Goal: Transaction & Acquisition: Purchase product/service

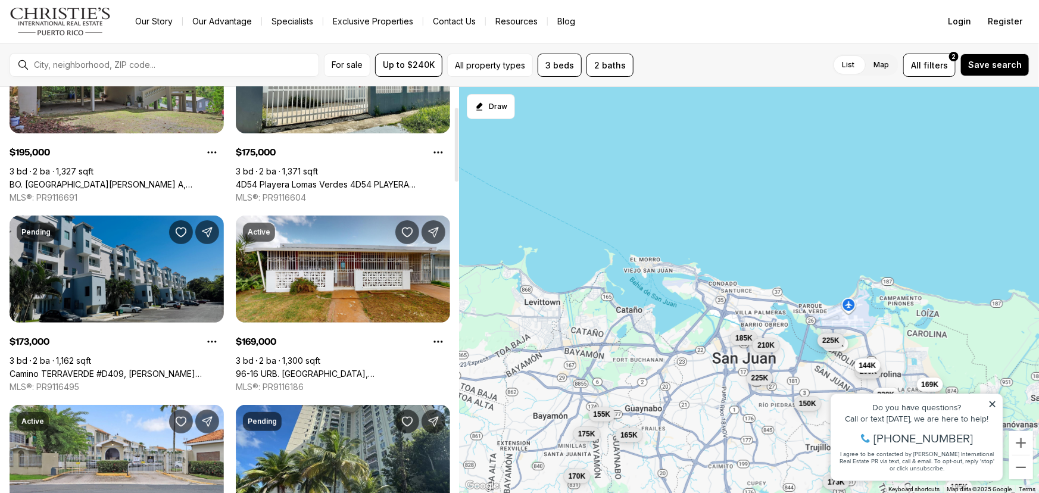
scroll to position [108, 0]
click at [100, 368] on link "Camino TERRAVERDE #D409, [PERSON_NAME][GEOGRAPHIC_DATA], 00976" at bounding box center [117, 373] width 214 height 11
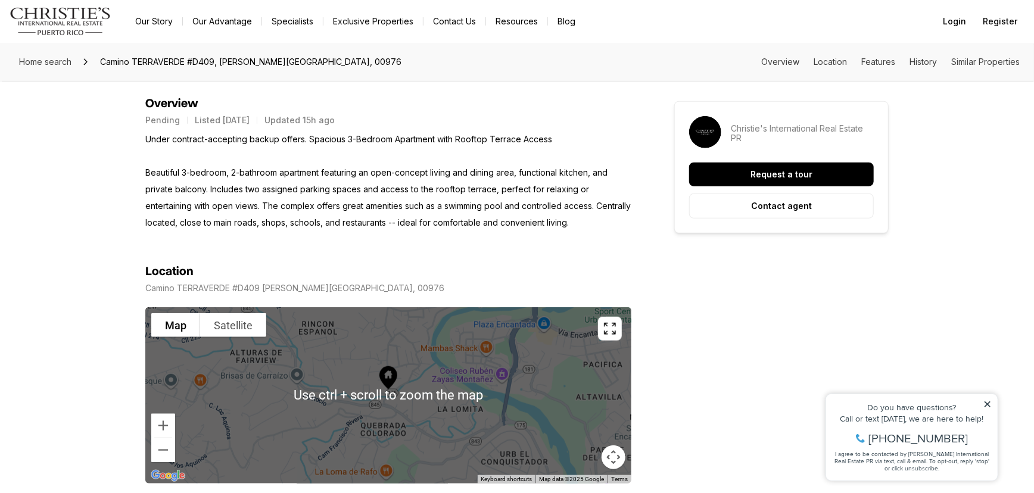
scroll to position [523, 0]
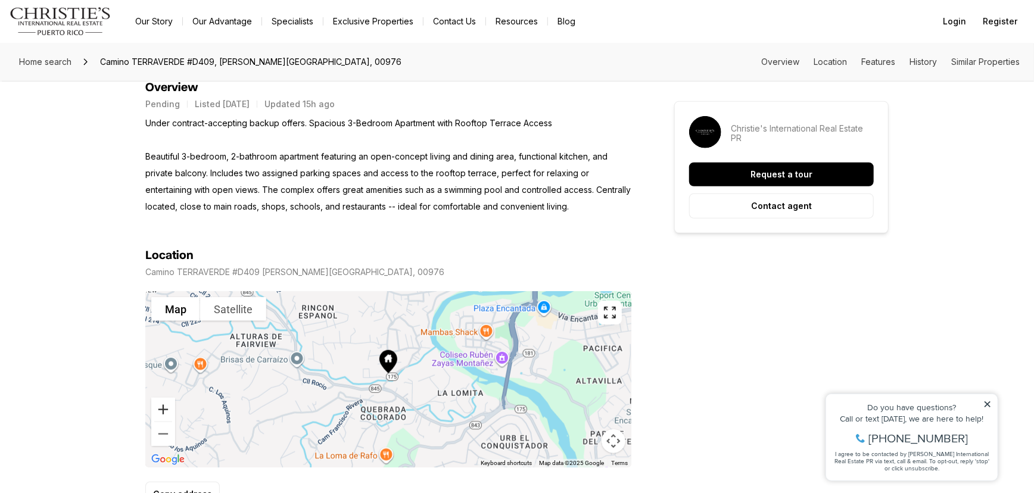
click at [163, 407] on button "Zoom in" at bounding box center [163, 410] width 24 height 24
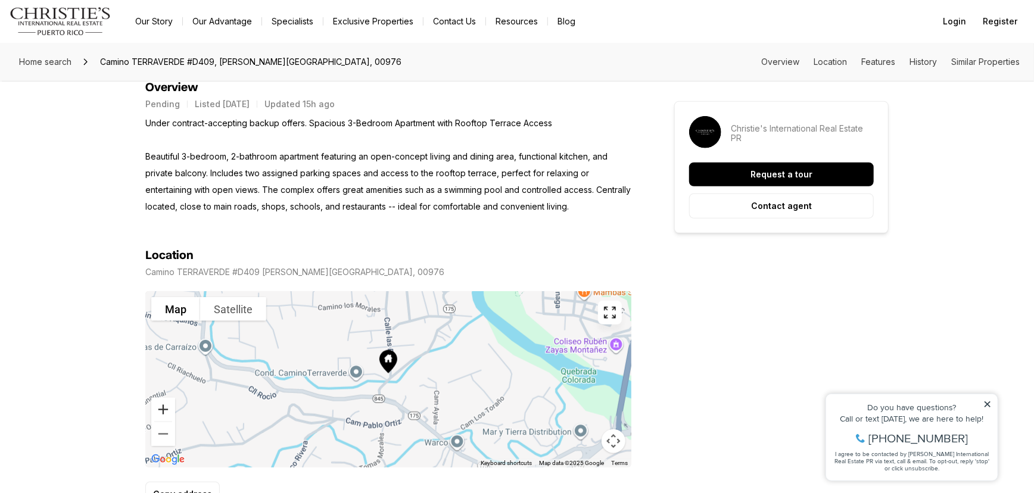
click at [163, 407] on button "Zoom in" at bounding box center [163, 410] width 24 height 24
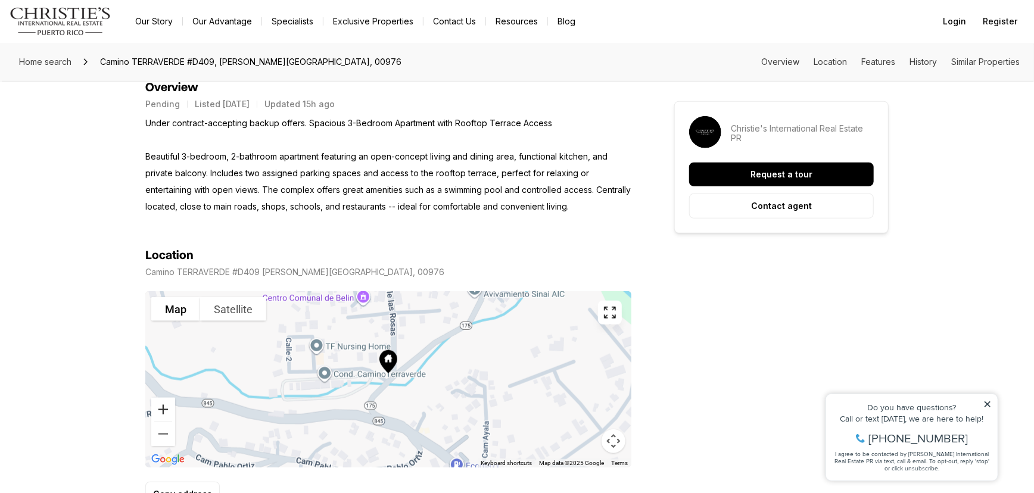
click at [163, 407] on button "Zoom in" at bounding box center [163, 410] width 24 height 24
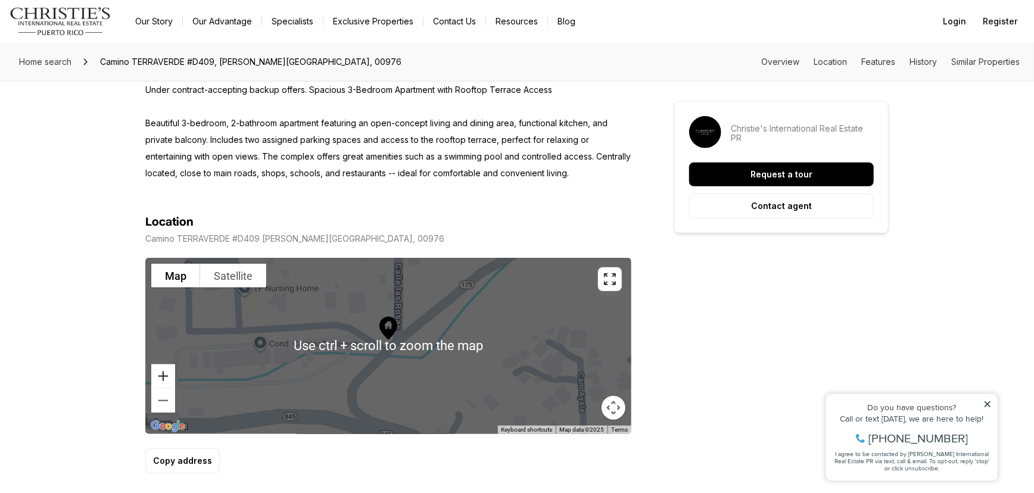
scroll to position [559, 0]
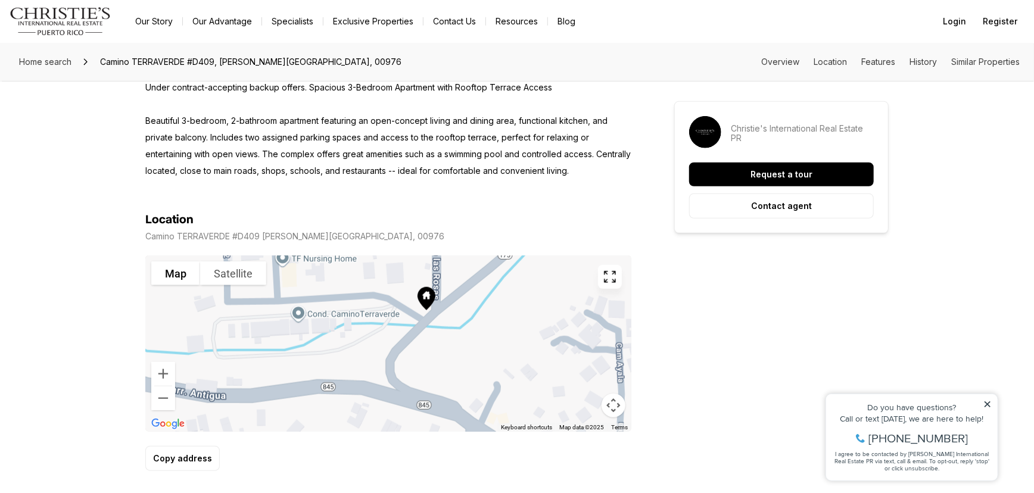
drag, startPoint x: 482, startPoint y: 344, endPoint x: 519, endPoint y: 316, distance: 46.0
click at [519, 316] on div at bounding box center [388, 343] width 486 height 176
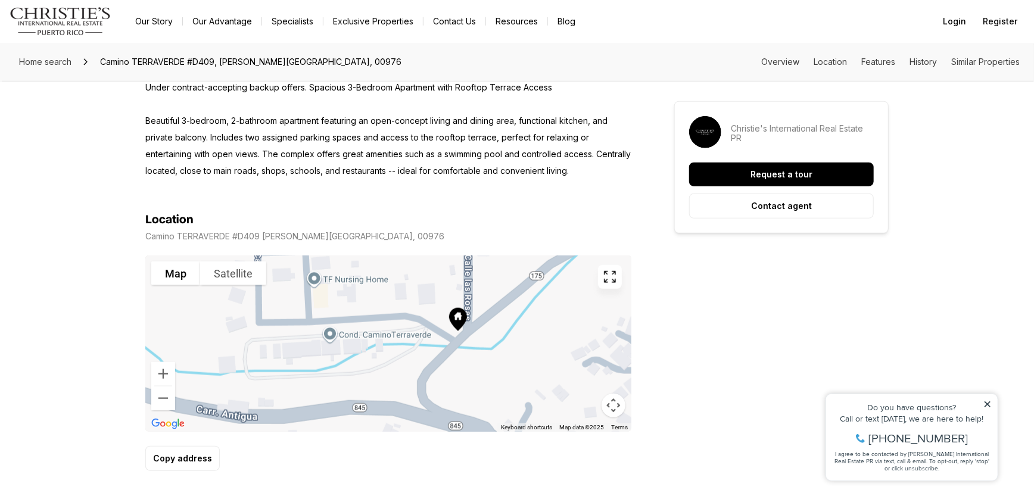
drag, startPoint x: 345, startPoint y: 415, endPoint x: 377, endPoint y: 434, distance: 37.9
click at [377, 434] on div "Location Camino TERRAVERDE #D409 TRUJILLO ALTO PR, 00976 To navigate the map wi…" at bounding box center [388, 342] width 486 height 258
click at [163, 399] on button "Zoom out" at bounding box center [163, 398] width 24 height 24
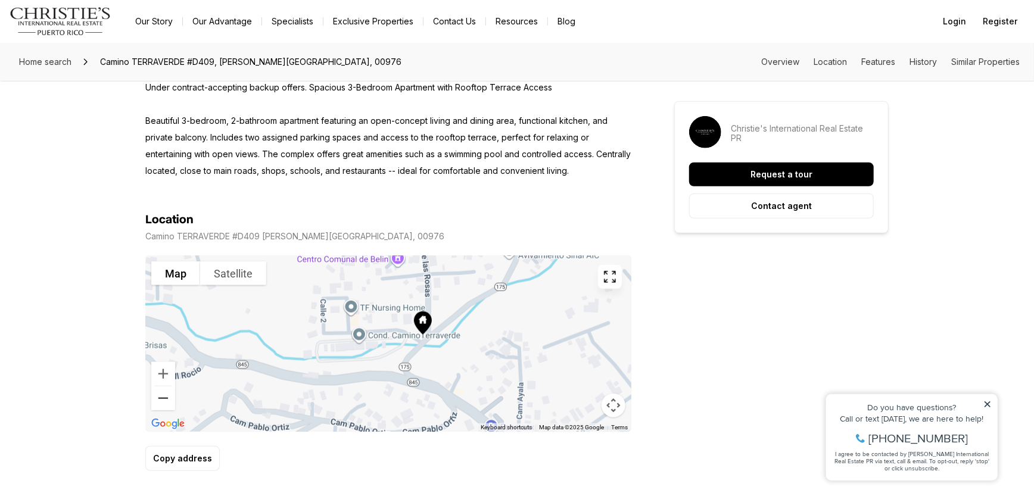
click at [161, 400] on button "Zoom out" at bounding box center [163, 398] width 24 height 24
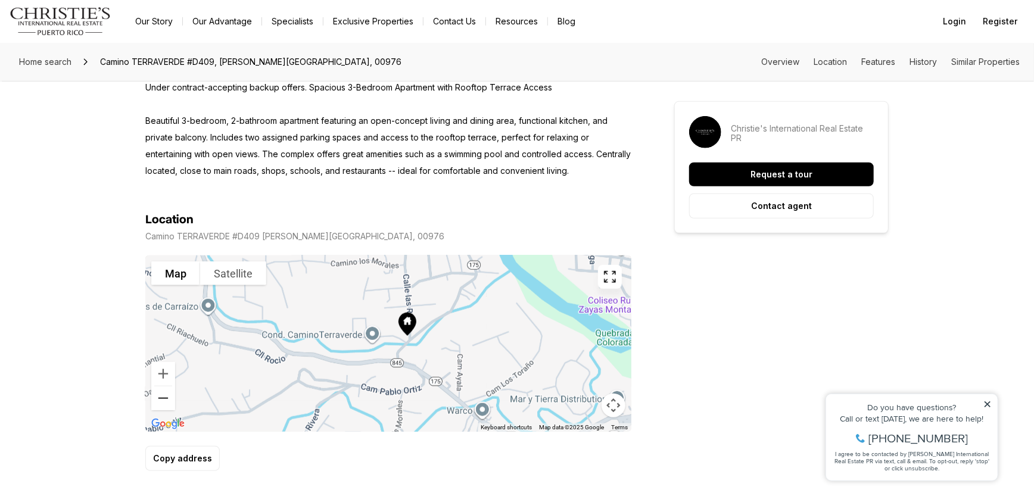
click at [161, 400] on button "Zoom out" at bounding box center [163, 398] width 24 height 24
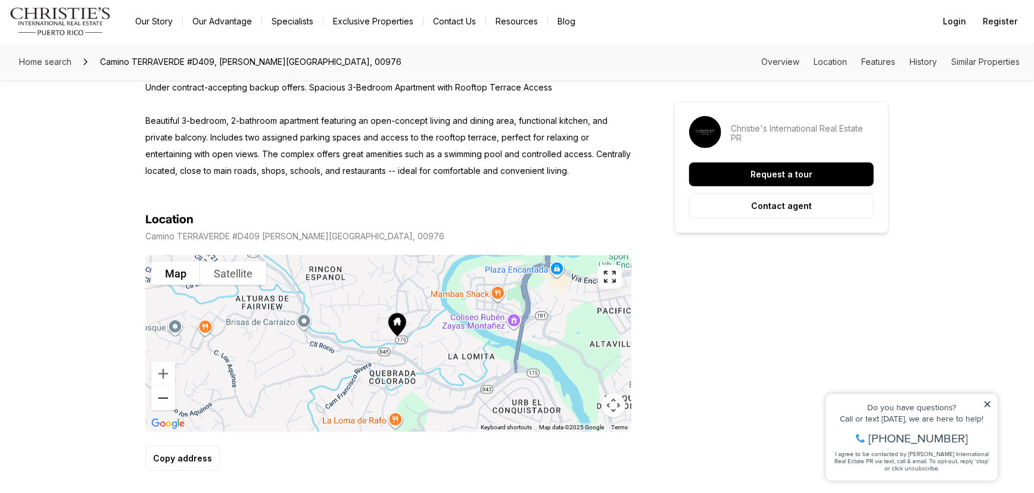
click at [161, 400] on button "Zoom out" at bounding box center [163, 398] width 24 height 24
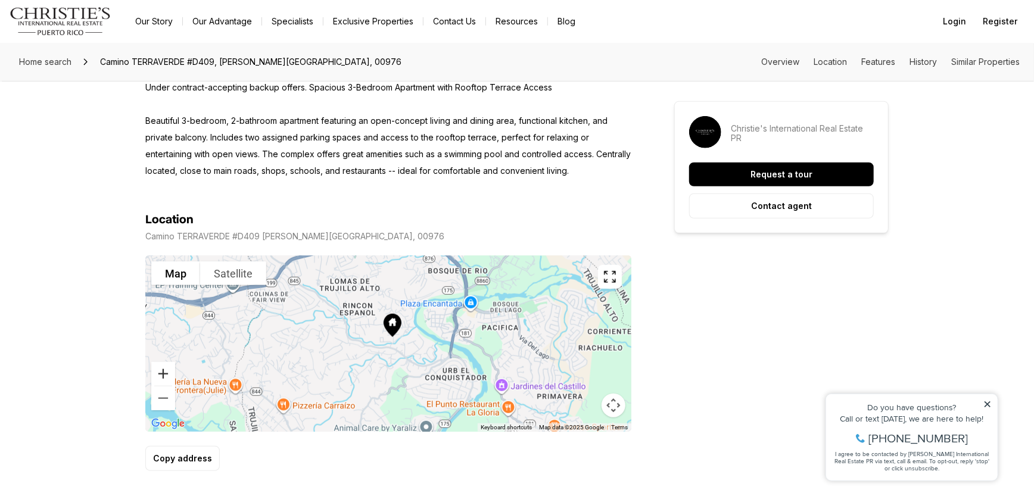
click at [165, 370] on button "Zoom in" at bounding box center [163, 374] width 24 height 24
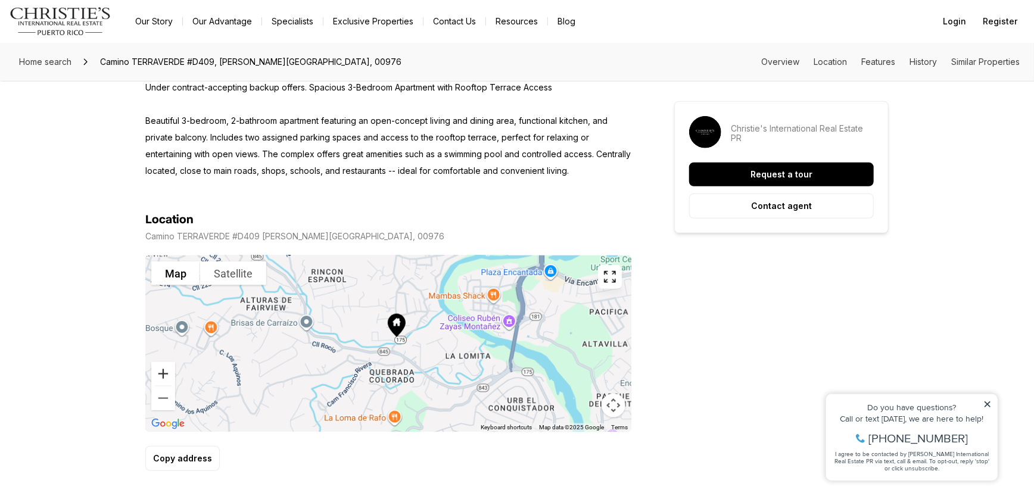
click at [165, 370] on button "Zoom in" at bounding box center [163, 374] width 24 height 24
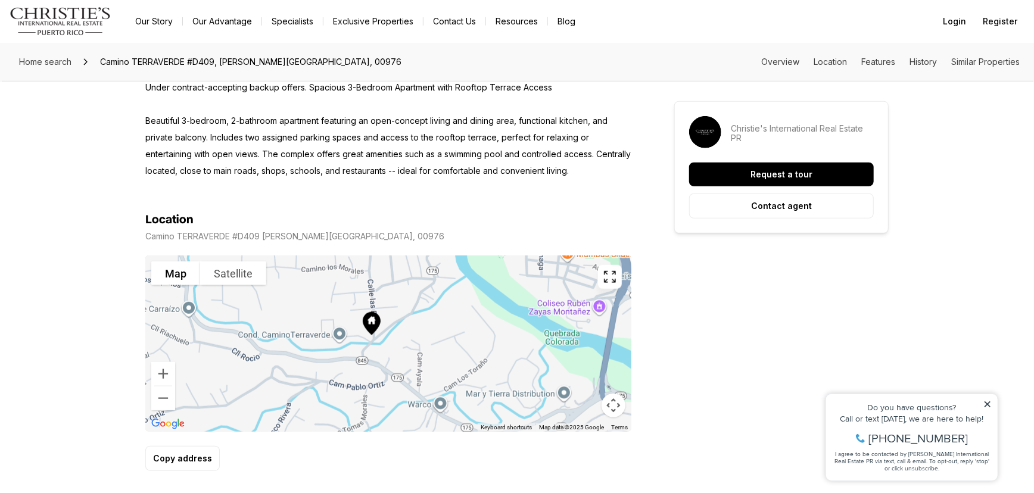
drag, startPoint x: 387, startPoint y: 333, endPoint x: 353, endPoint y: 333, distance: 33.9
click at [353, 333] on div at bounding box center [388, 343] width 486 height 176
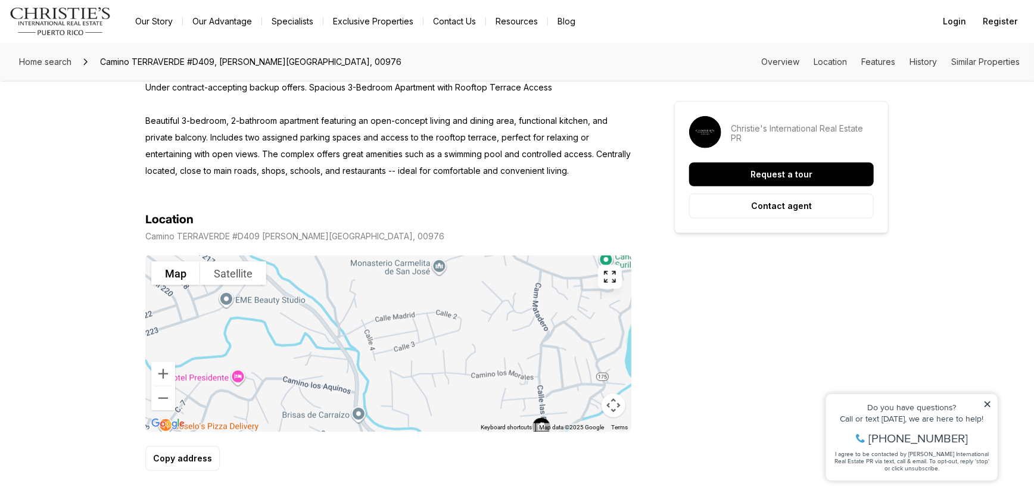
drag, startPoint x: 291, startPoint y: 358, endPoint x: 461, endPoint y: 464, distance: 201.4
click at [461, 464] on div "Location Camino TERRAVERDE #D409 TRUJILLO ALTO PR, 00976 To navigate the map wi…" at bounding box center [388, 342] width 486 height 258
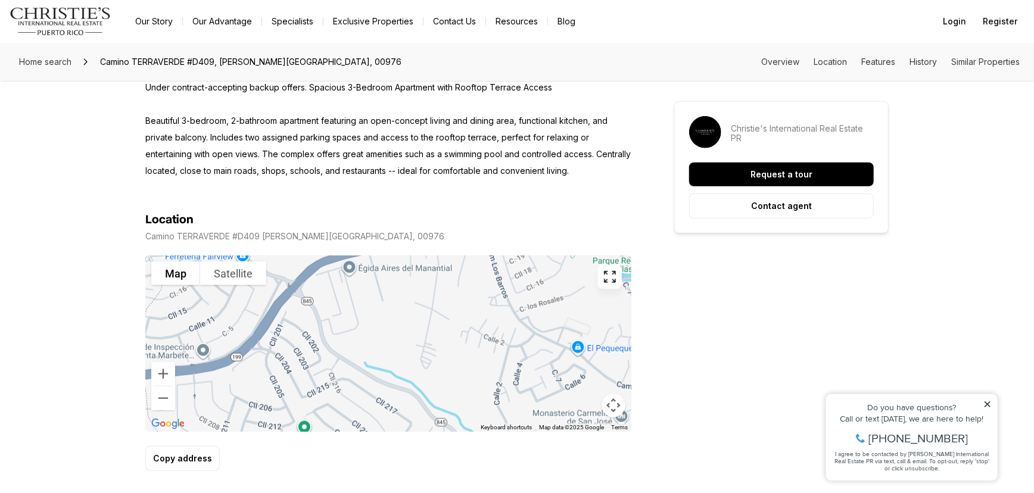
drag, startPoint x: 263, startPoint y: 322, endPoint x: 447, endPoint y: 474, distance: 238.5
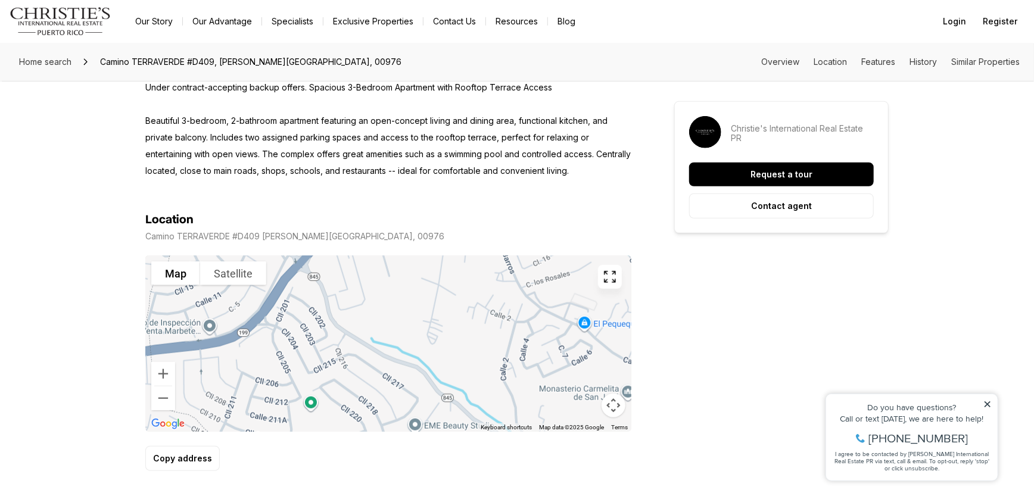
drag, startPoint x: 351, startPoint y: 301, endPoint x: 357, endPoint y: 276, distance: 25.3
click at [357, 276] on div at bounding box center [388, 343] width 486 height 176
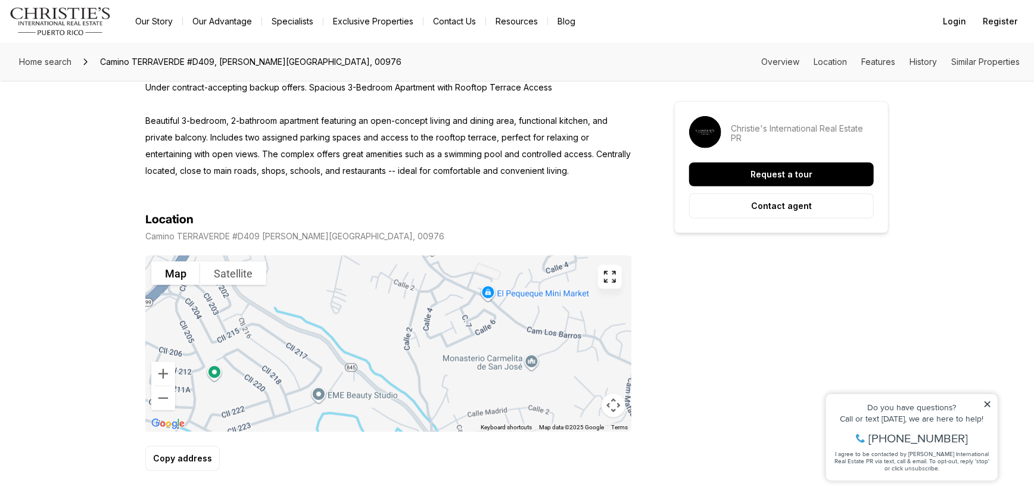
drag, startPoint x: 378, startPoint y: 378, endPoint x: 280, endPoint y: 347, distance: 102.4
click at [280, 347] on div at bounding box center [388, 343] width 486 height 176
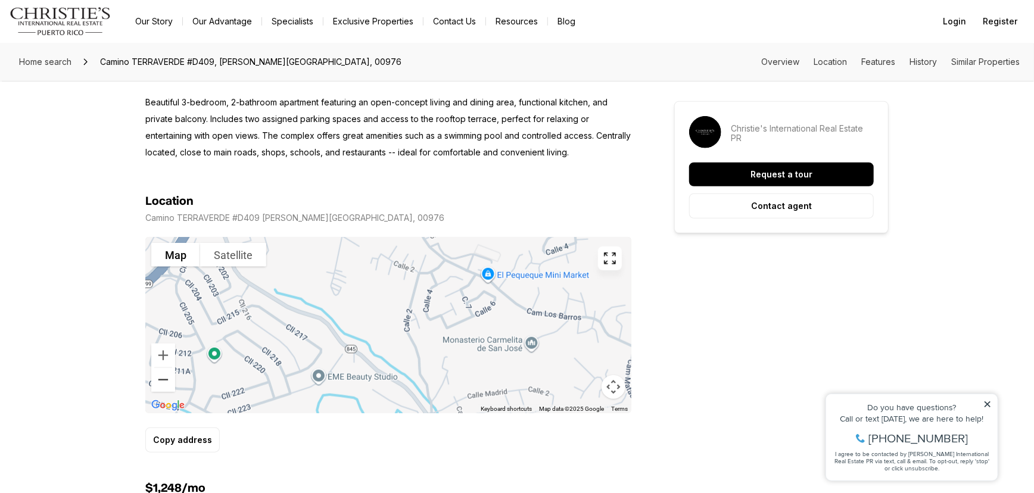
click at [157, 385] on button "Zoom out" at bounding box center [163, 380] width 24 height 24
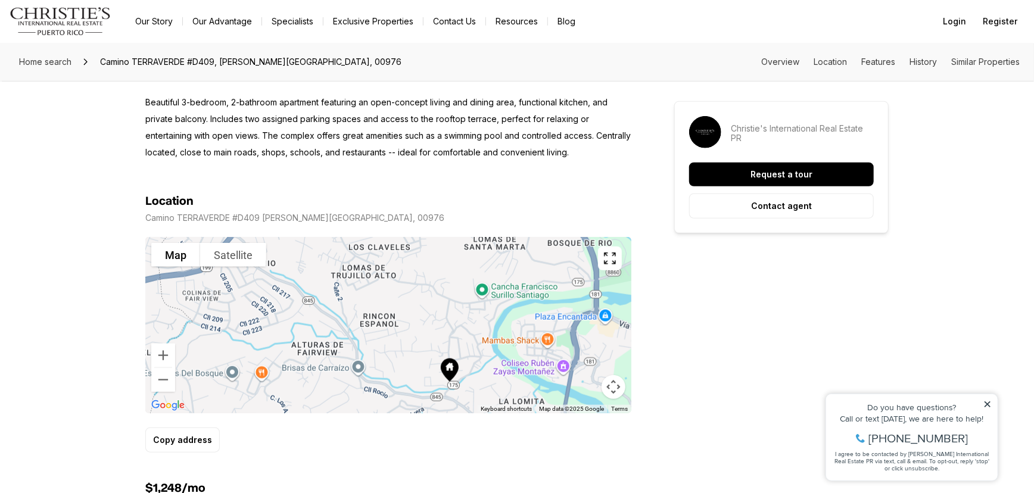
drag, startPoint x: 311, startPoint y: 357, endPoint x: 227, endPoint y: 311, distance: 95.7
click at [227, 311] on div at bounding box center [388, 325] width 486 height 176
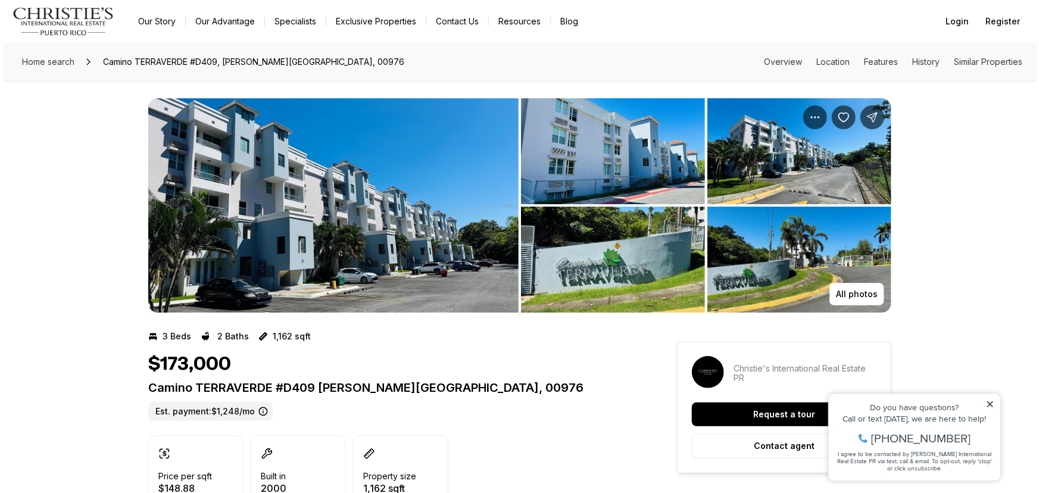
scroll to position [0, 0]
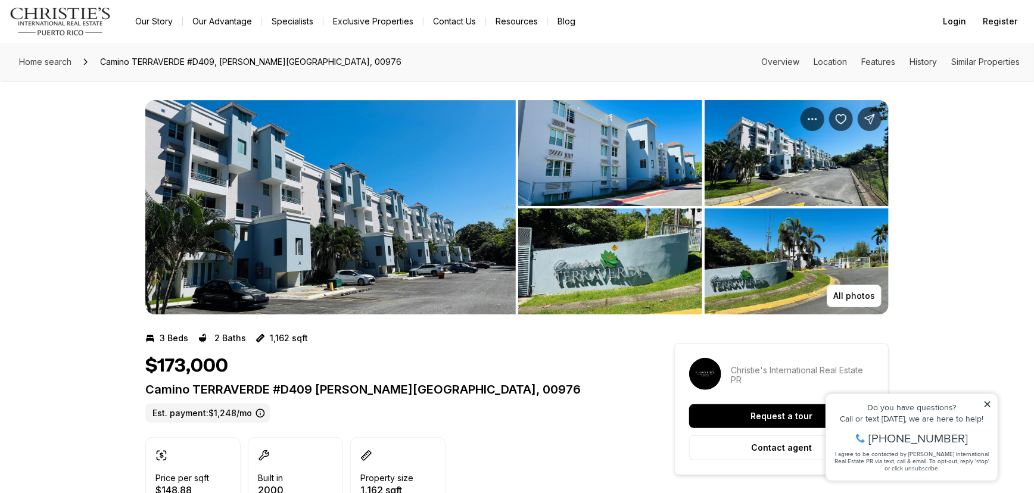
click at [423, 244] on img "View image gallery" at bounding box center [330, 207] width 370 height 214
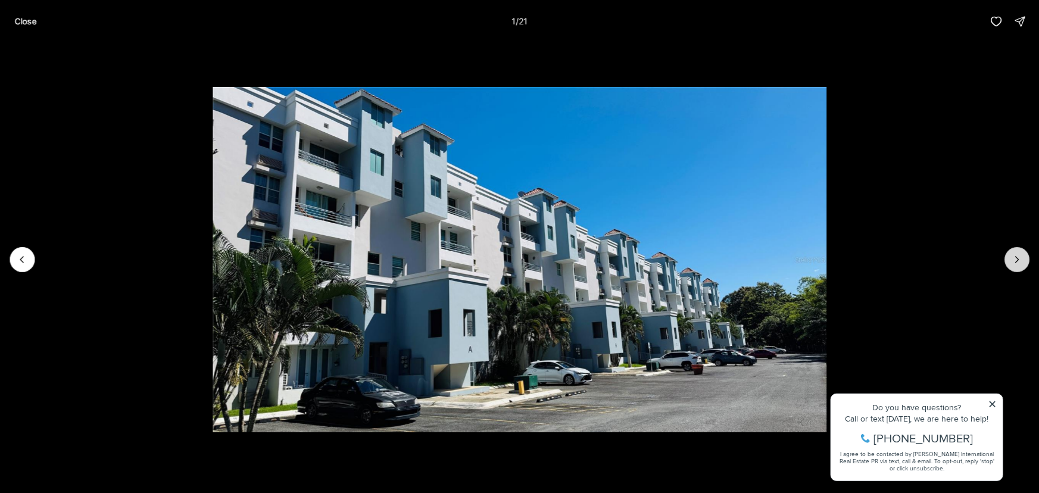
click at [1016, 261] on icon "Next slide" at bounding box center [1017, 260] width 12 height 12
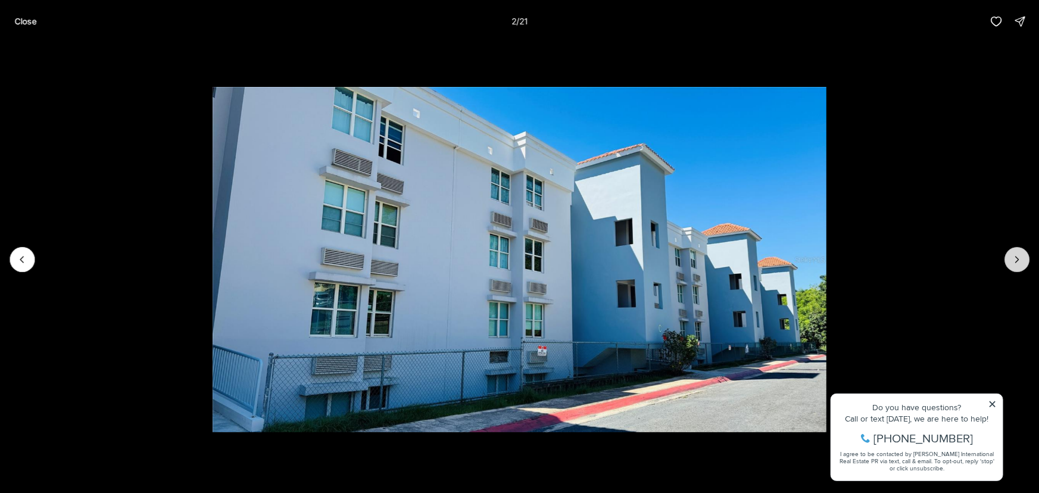
click at [1016, 261] on icon "Next slide" at bounding box center [1017, 260] width 12 height 12
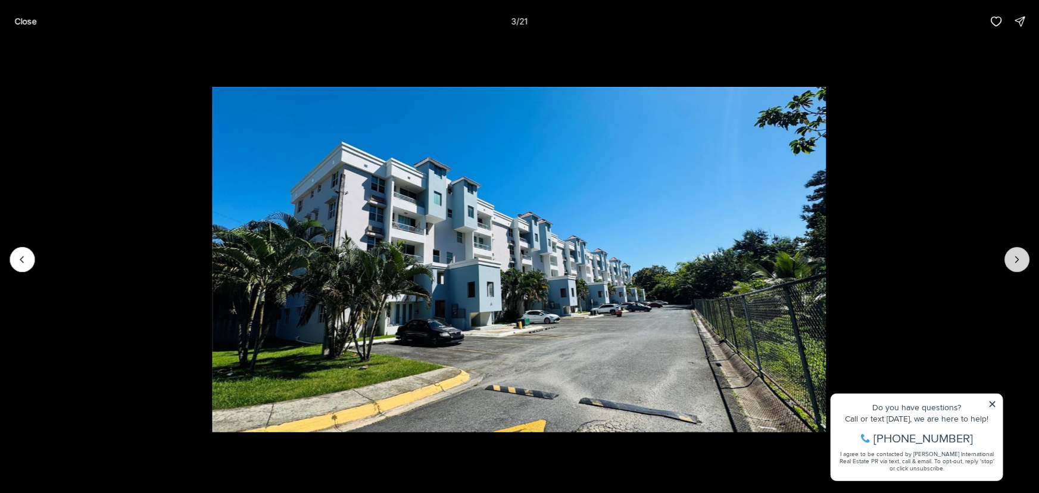
click at [1016, 261] on icon "Next slide" at bounding box center [1017, 260] width 12 height 12
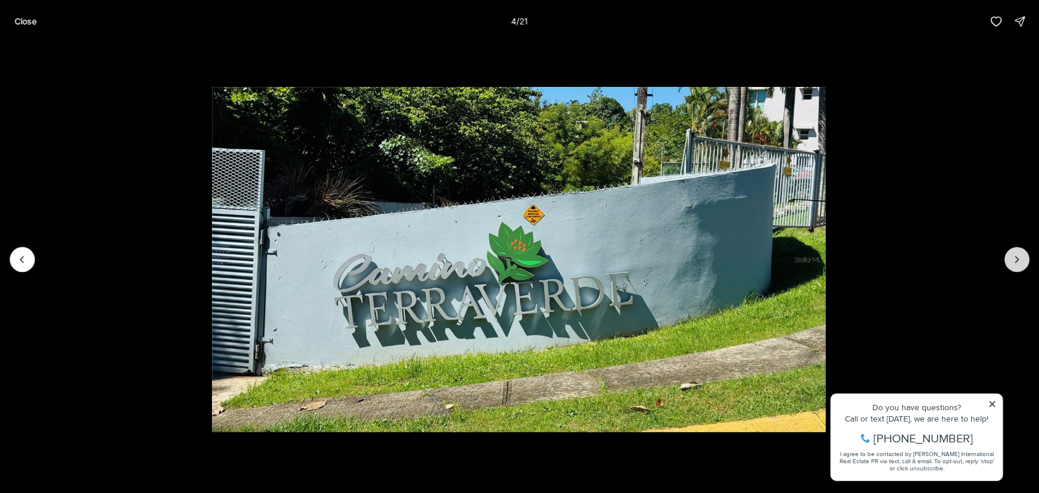
click at [1016, 261] on icon "Next slide" at bounding box center [1017, 260] width 12 height 12
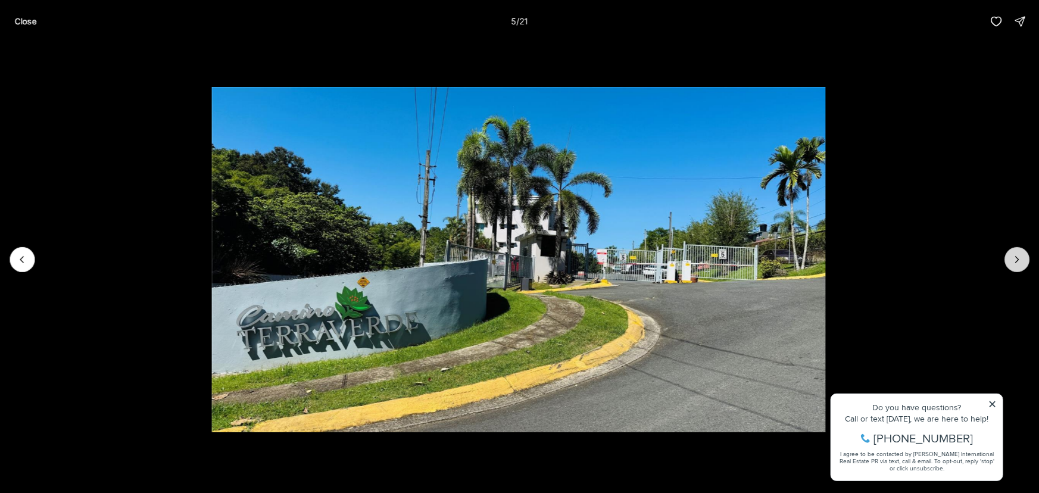
click at [1016, 261] on icon "Next slide" at bounding box center [1017, 260] width 12 height 12
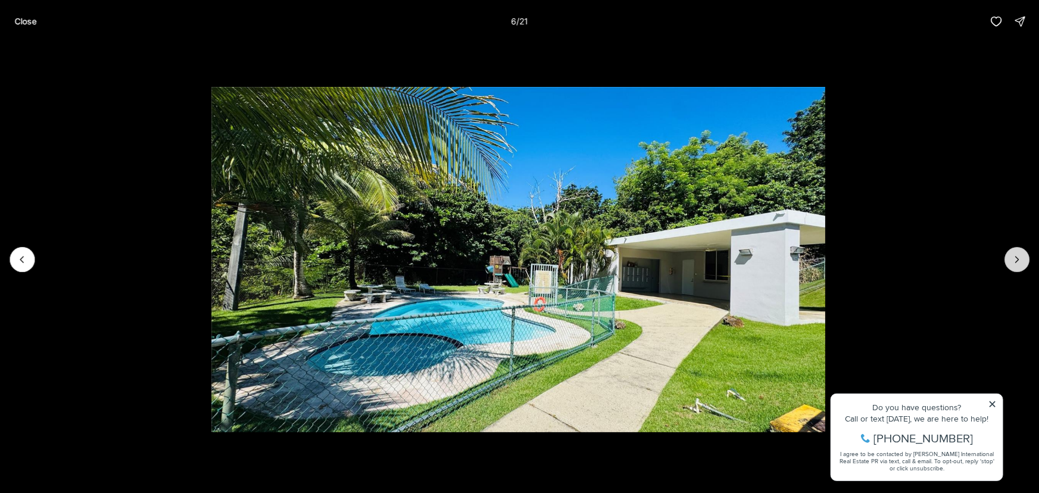
click at [1016, 261] on icon "Next slide" at bounding box center [1017, 260] width 12 height 12
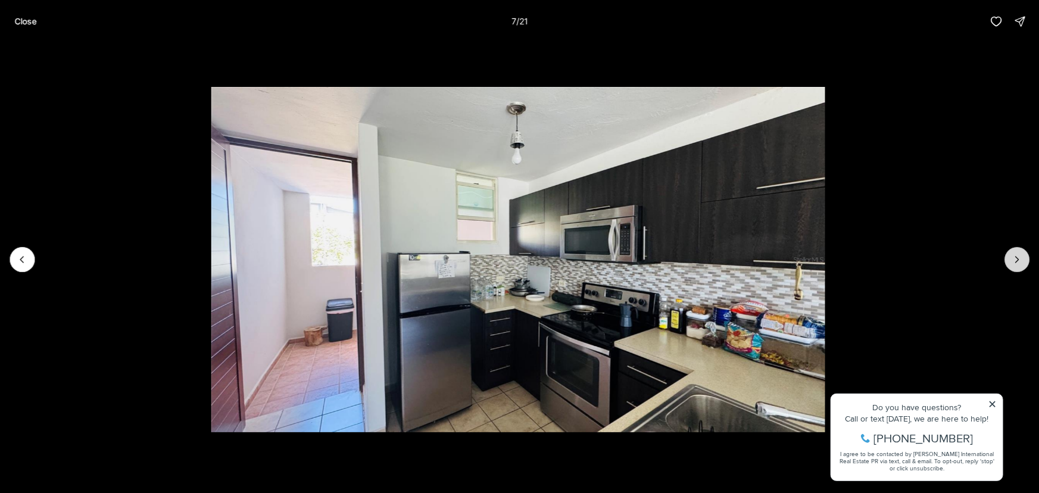
click at [1016, 261] on icon "Next slide" at bounding box center [1017, 260] width 12 height 12
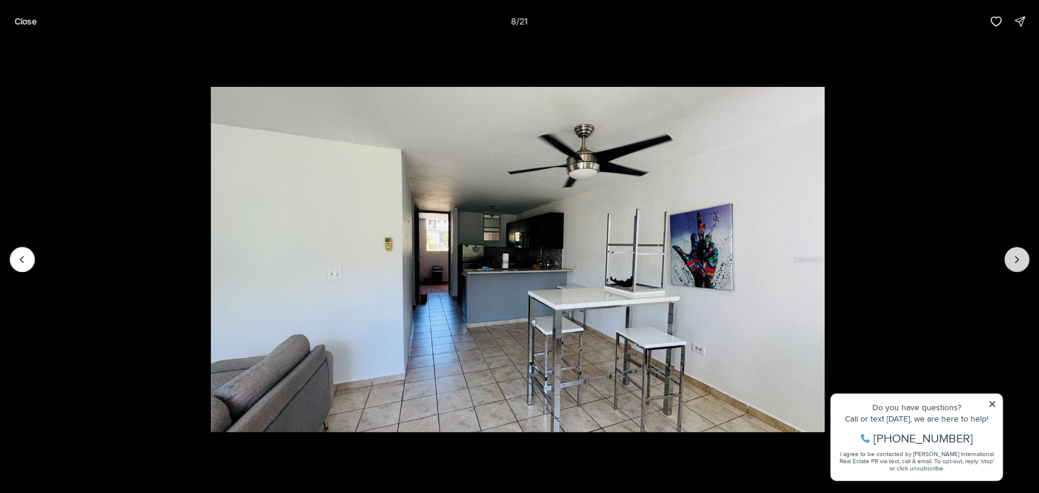
click at [1013, 260] on icon "Next slide" at bounding box center [1017, 260] width 12 height 12
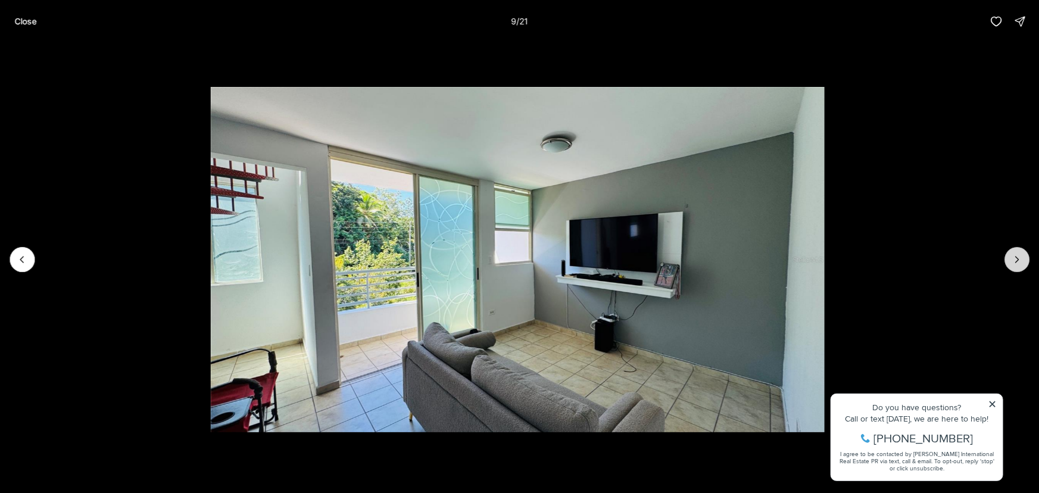
click at [1013, 260] on icon "Next slide" at bounding box center [1017, 260] width 12 height 12
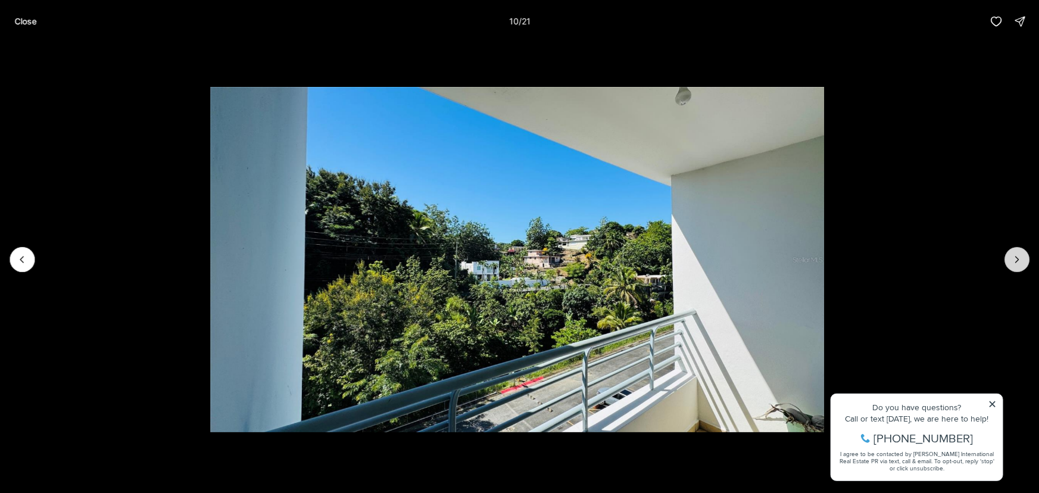
click at [1013, 260] on icon "Next slide" at bounding box center [1017, 260] width 12 height 12
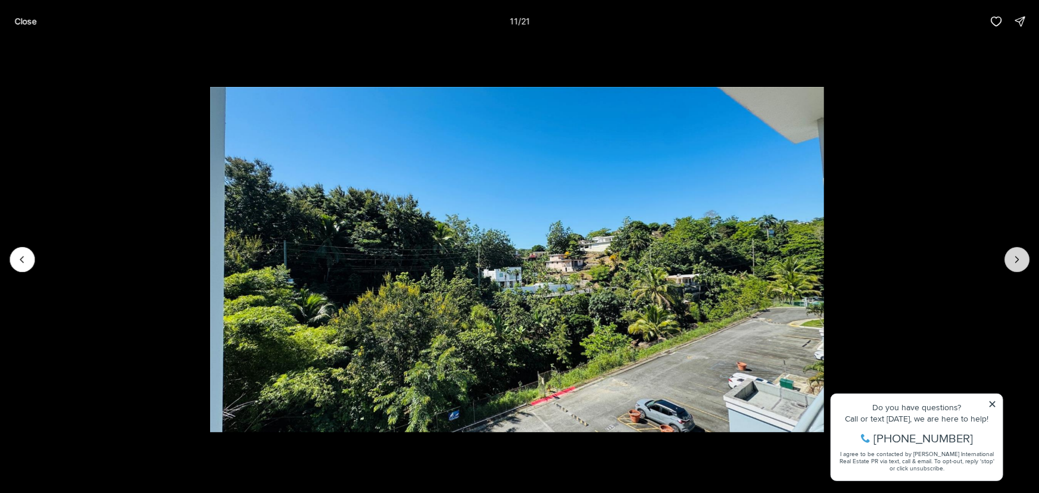
click at [1013, 260] on icon "Next slide" at bounding box center [1017, 260] width 12 height 12
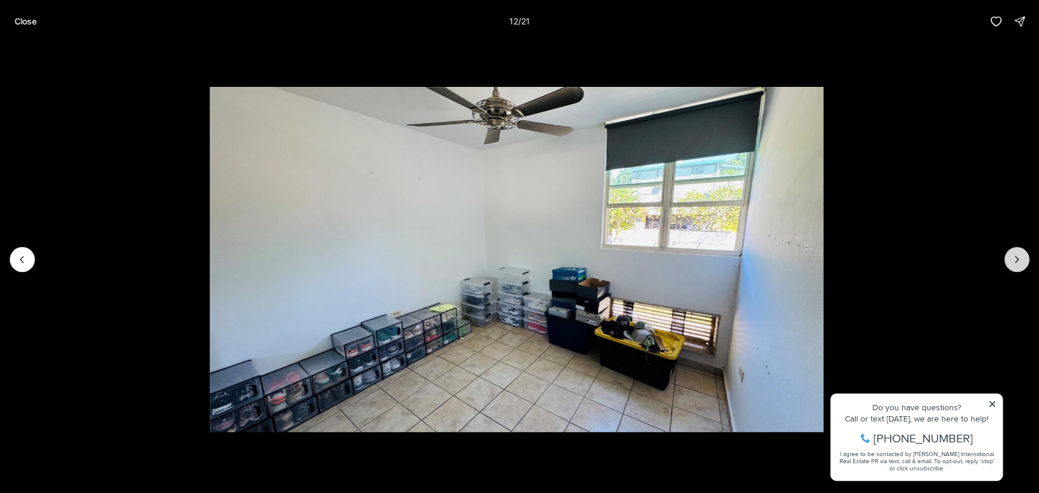
click at [1013, 260] on icon "Next slide" at bounding box center [1017, 260] width 12 height 12
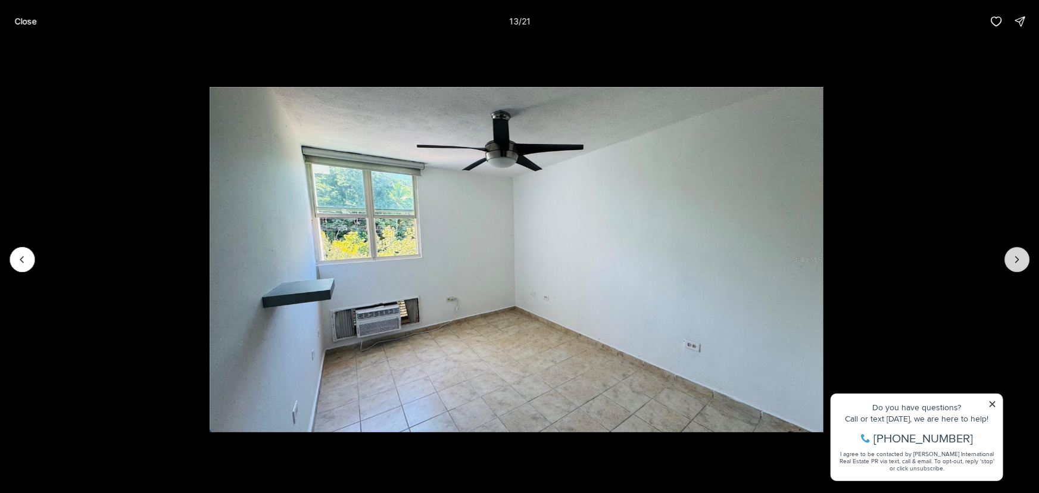
click at [1013, 260] on icon "Next slide" at bounding box center [1017, 260] width 12 height 12
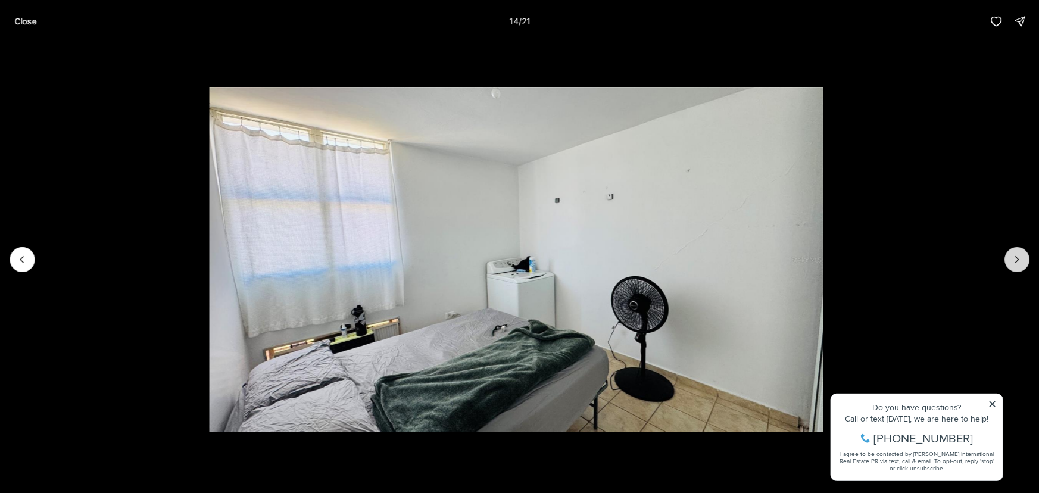
click at [1013, 260] on icon "Next slide" at bounding box center [1017, 260] width 12 height 12
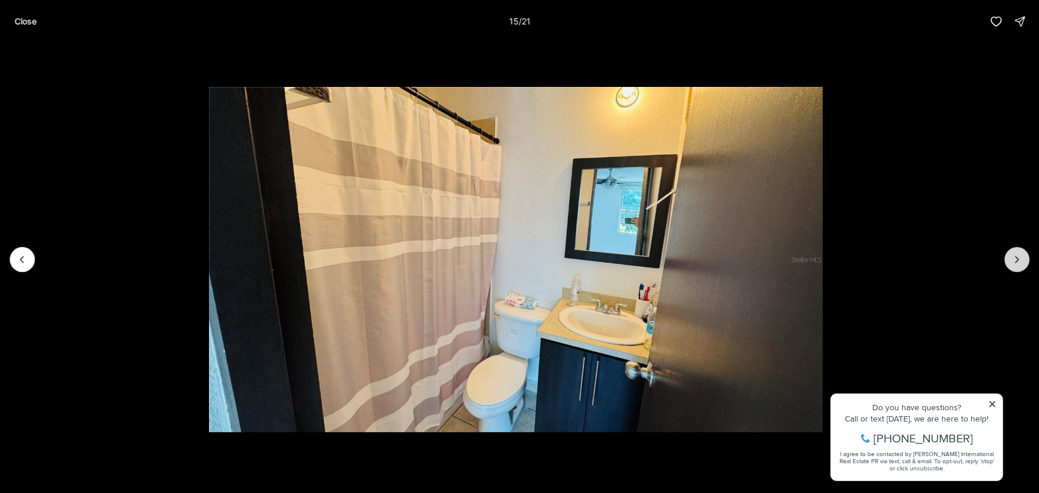
click at [1013, 260] on icon "Next slide" at bounding box center [1017, 260] width 12 height 12
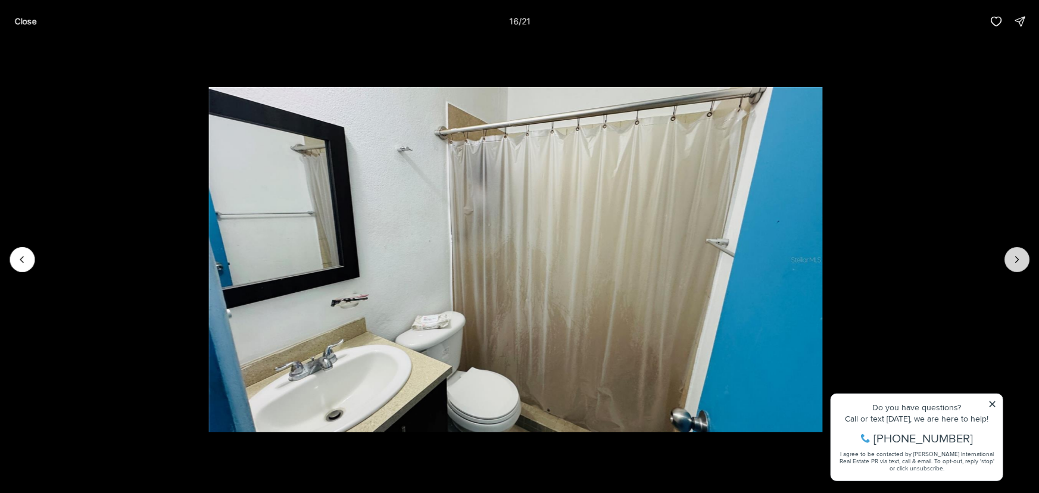
click at [1013, 260] on icon "Next slide" at bounding box center [1017, 260] width 12 height 12
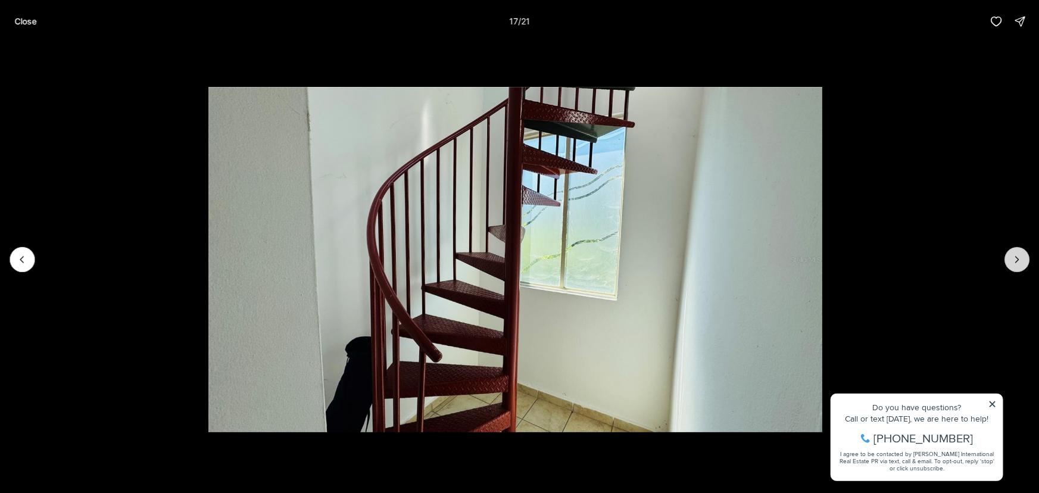
click at [1013, 260] on icon "Next slide" at bounding box center [1017, 260] width 12 height 12
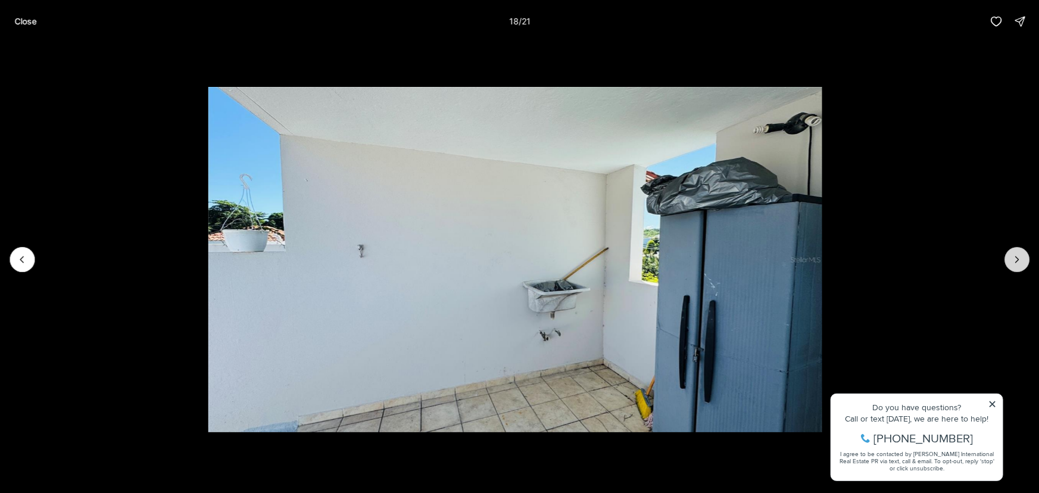
click at [1013, 260] on icon "Next slide" at bounding box center [1017, 260] width 12 height 12
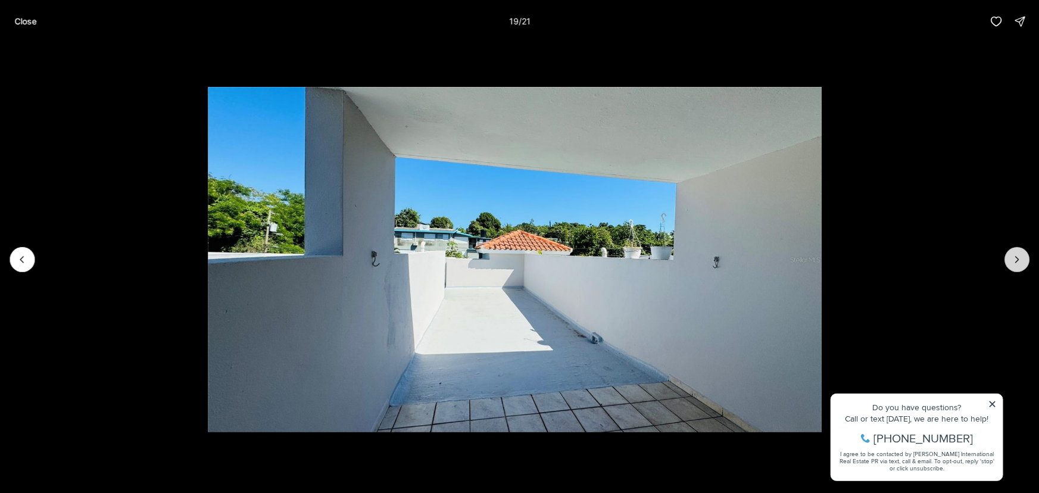
click at [1013, 260] on icon "Next slide" at bounding box center [1017, 260] width 12 height 12
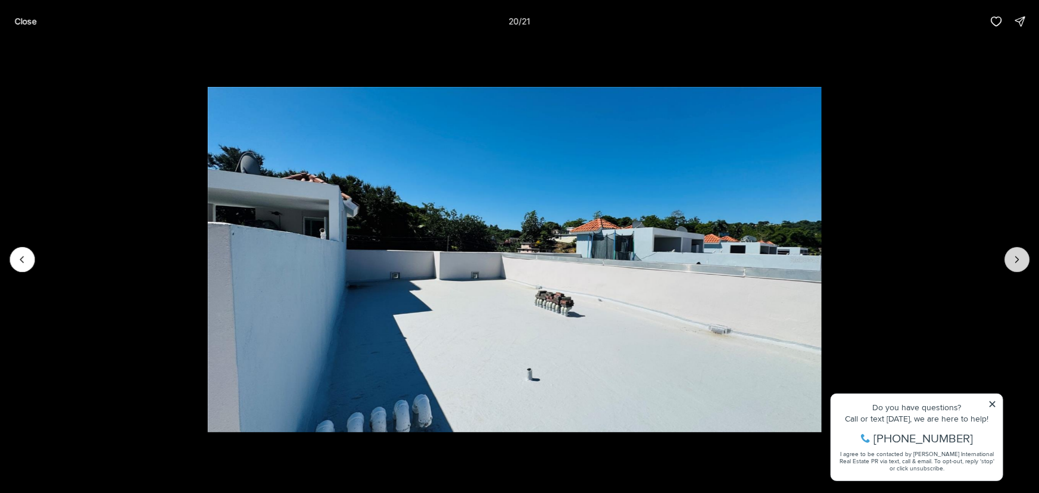
click at [1013, 260] on icon "Next slide" at bounding box center [1017, 260] width 12 height 12
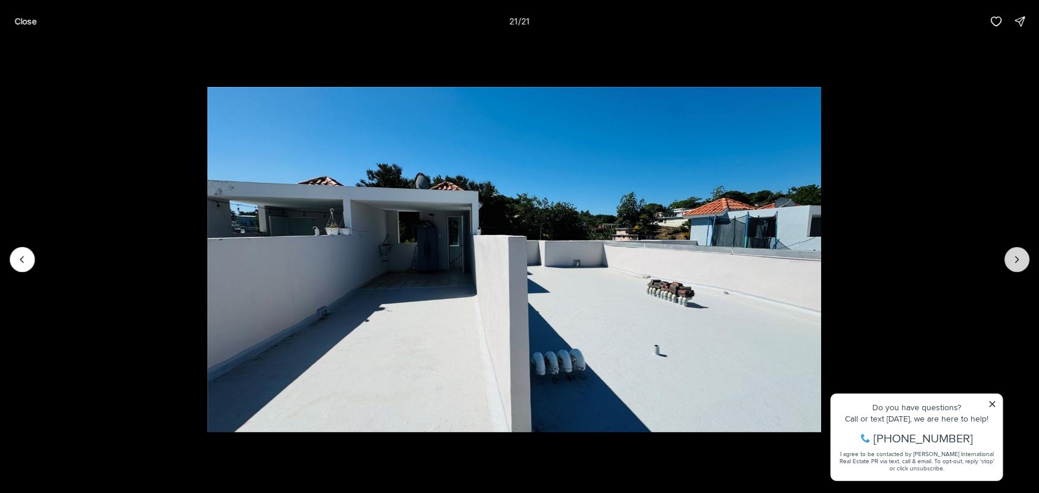
click at [1013, 260] on div at bounding box center [1016, 259] width 25 height 25
click at [1018, 263] on div at bounding box center [1016, 259] width 25 height 25
click at [1018, 262] on div at bounding box center [1016, 259] width 25 height 25
click at [1016, 254] on div at bounding box center [1016, 259] width 25 height 25
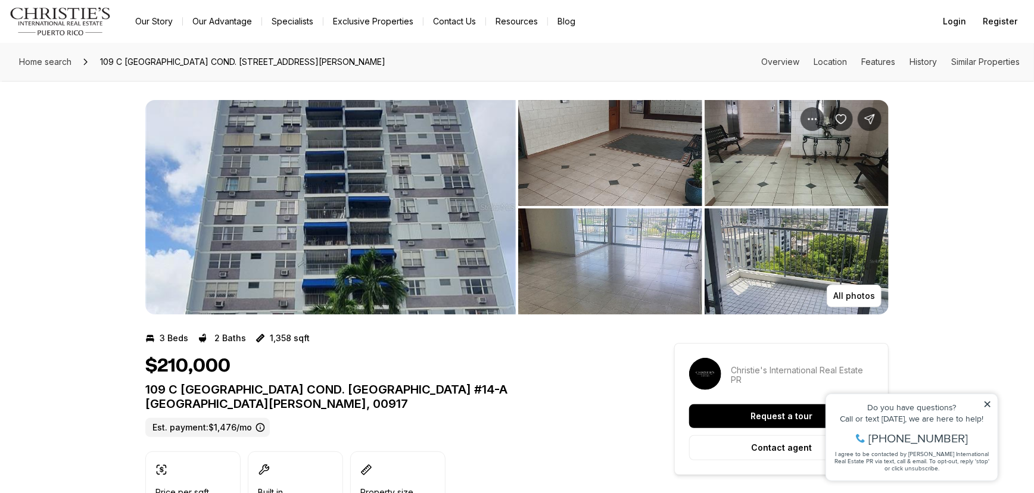
click at [466, 213] on img "View image gallery" at bounding box center [330, 207] width 370 height 214
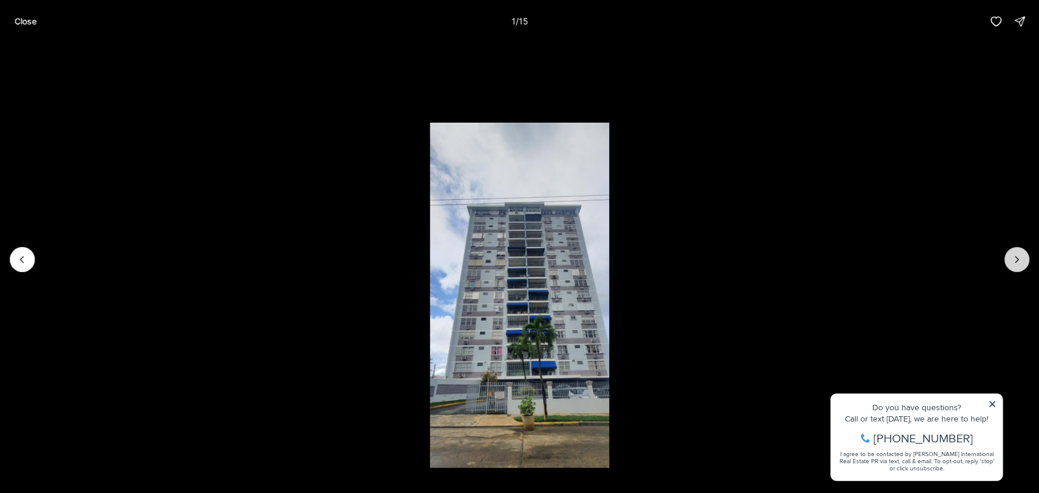
click at [1015, 257] on icon "Next slide" at bounding box center [1017, 260] width 12 height 12
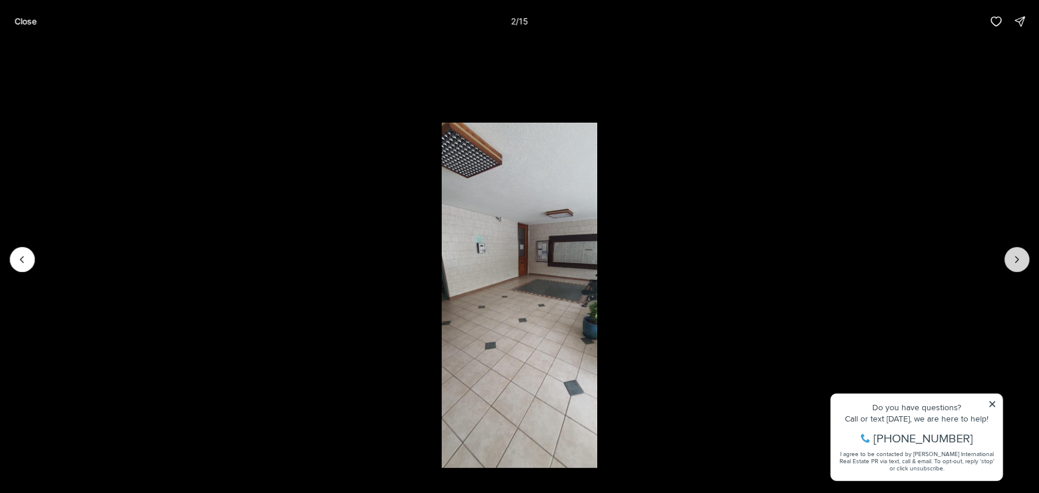
click at [1015, 257] on icon "Next slide" at bounding box center [1017, 260] width 12 height 12
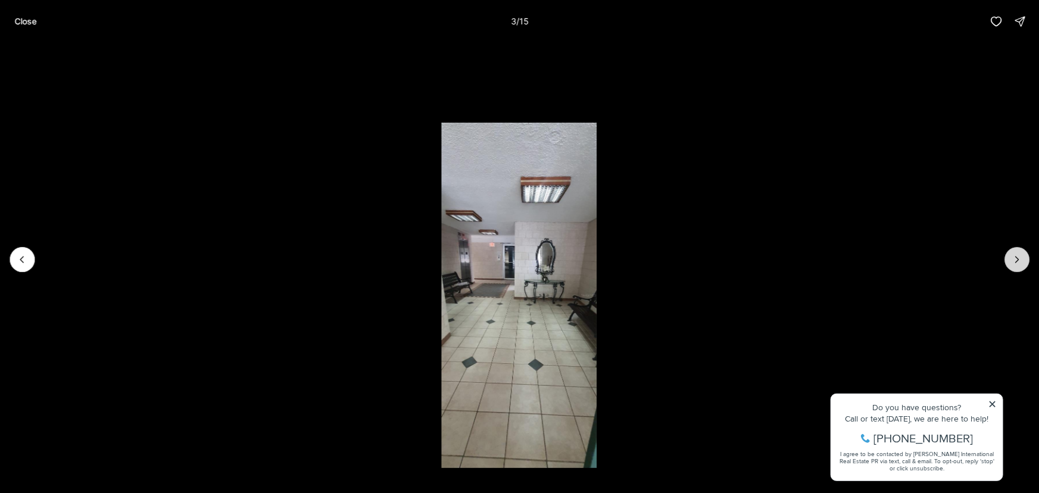
click at [1015, 257] on icon "Next slide" at bounding box center [1017, 260] width 12 height 12
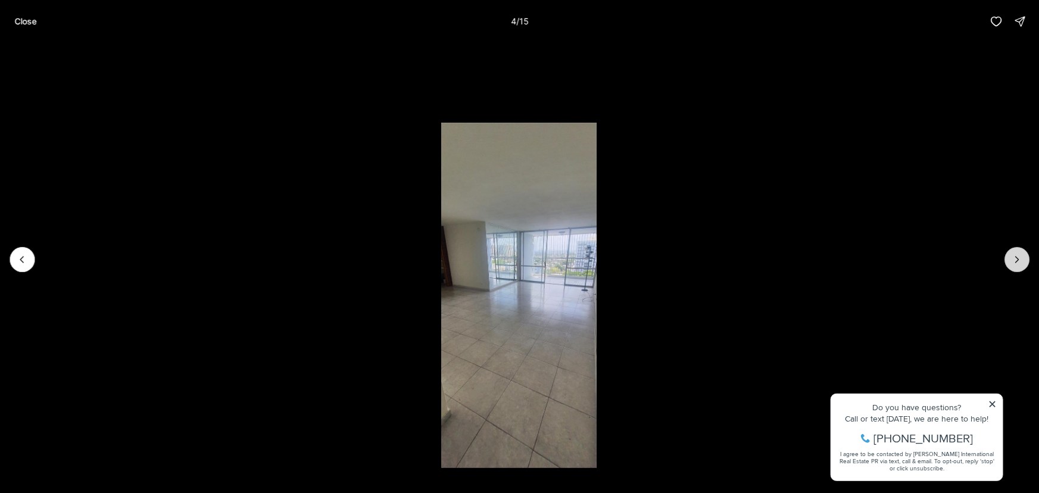
click at [1015, 257] on icon "Next slide" at bounding box center [1017, 260] width 12 height 12
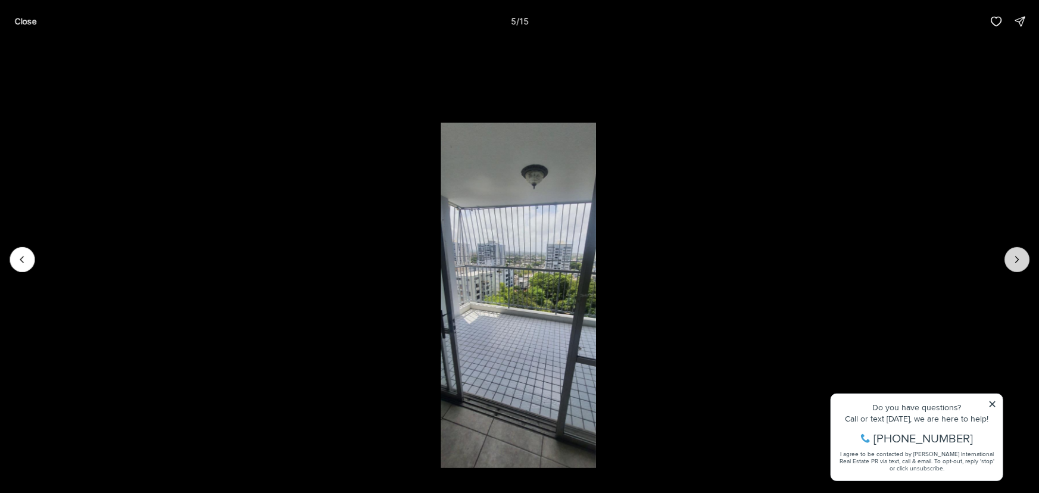
click at [1015, 257] on icon "Next slide" at bounding box center [1017, 260] width 12 height 12
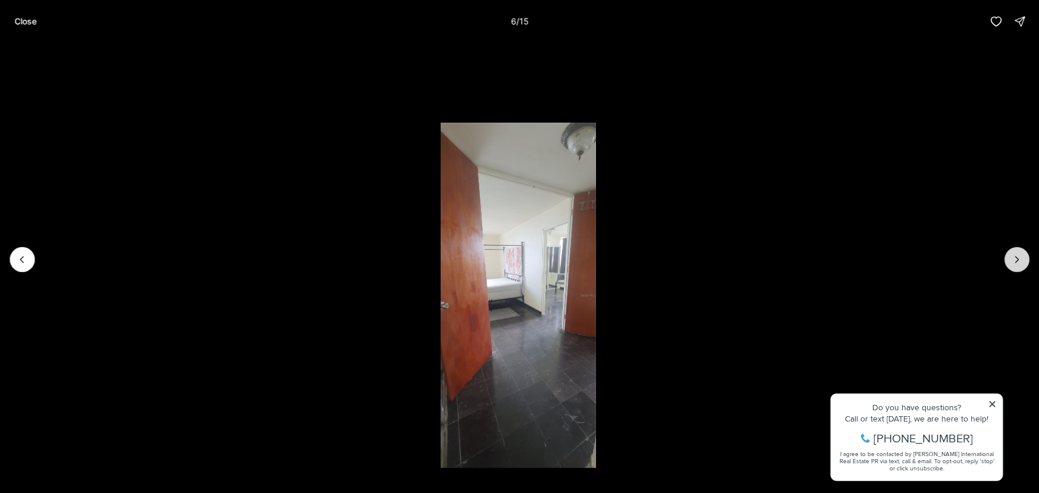
click at [1015, 257] on icon "Next slide" at bounding box center [1017, 260] width 12 height 12
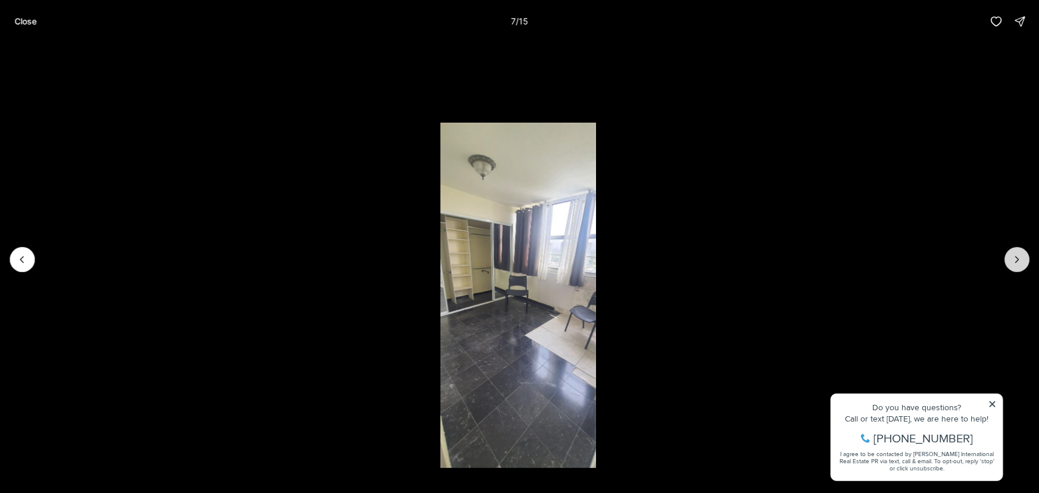
click at [1015, 257] on icon "Next slide" at bounding box center [1017, 260] width 12 height 12
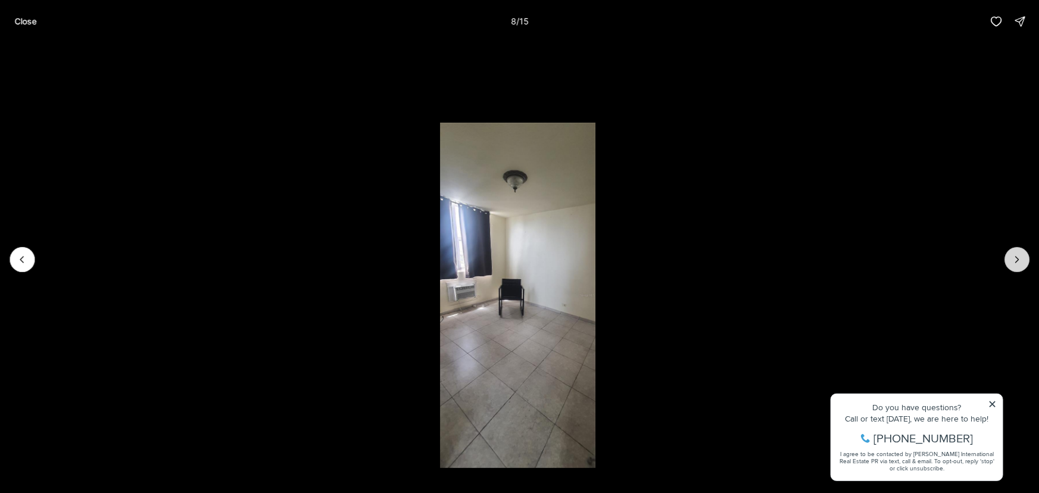
click at [1015, 257] on icon "Next slide" at bounding box center [1017, 260] width 12 height 12
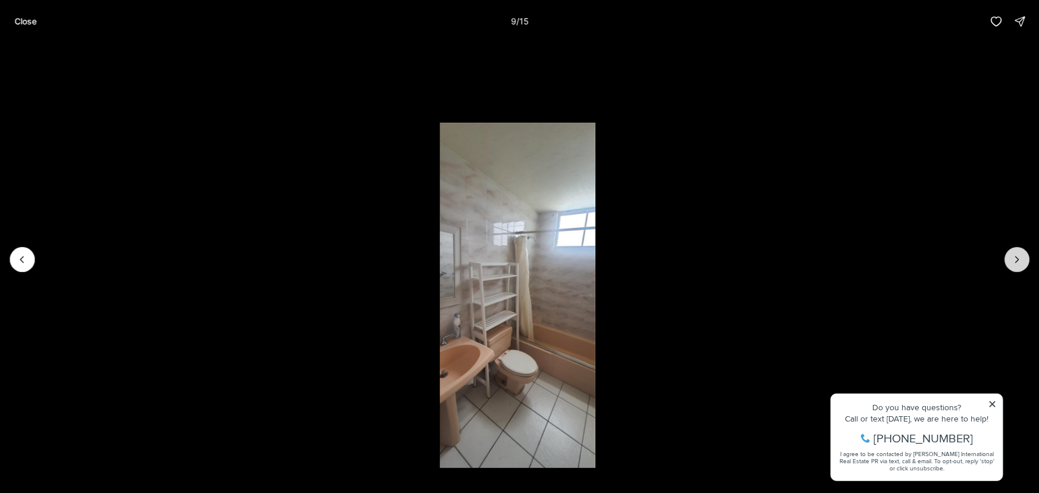
click at [1015, 257] on icon "Next slide" at bounding box center [1017, 260] width 12 height 12
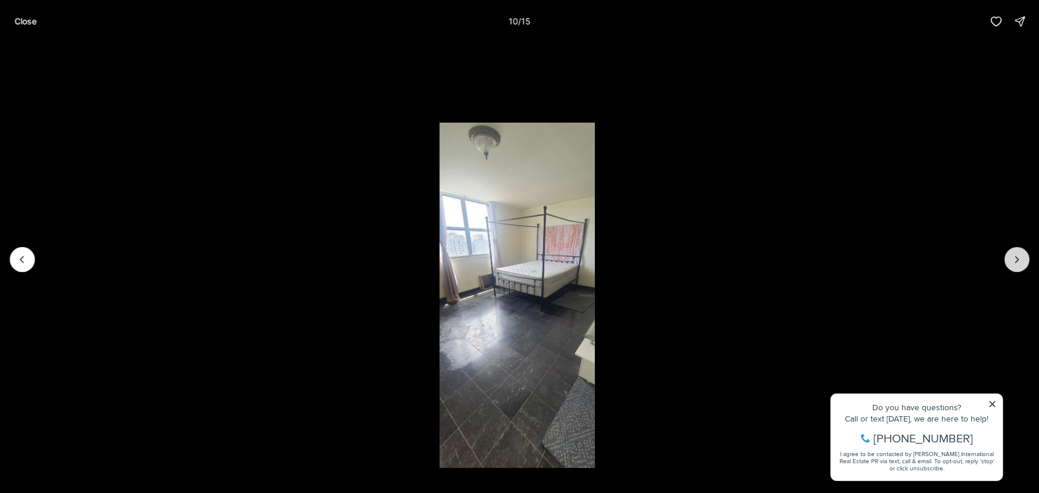
click at [1015, 257] on icon "Next slide" at bounding box center [1017, 260] width 12 height 12
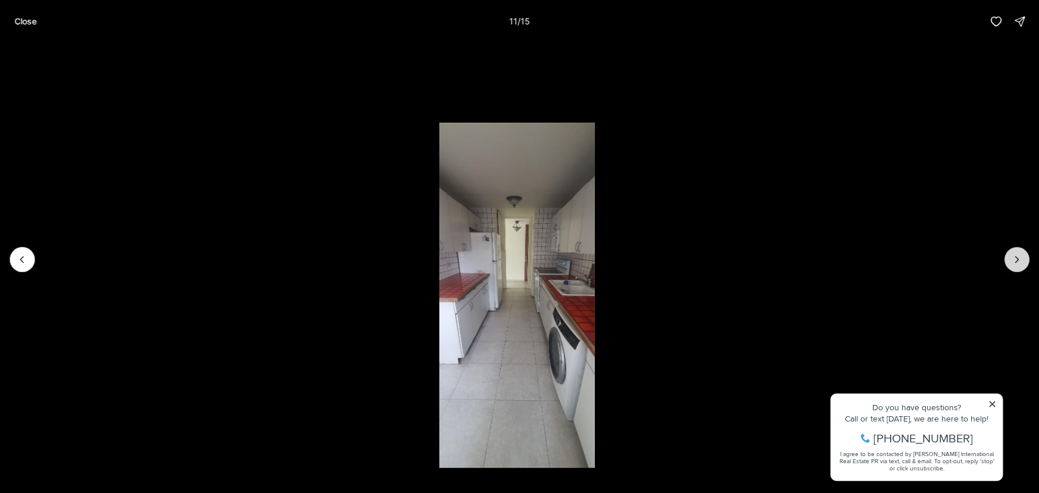
click at [1015, 257] on icon "Next slide" at bounding box center [1017, 260] width 12 height 12
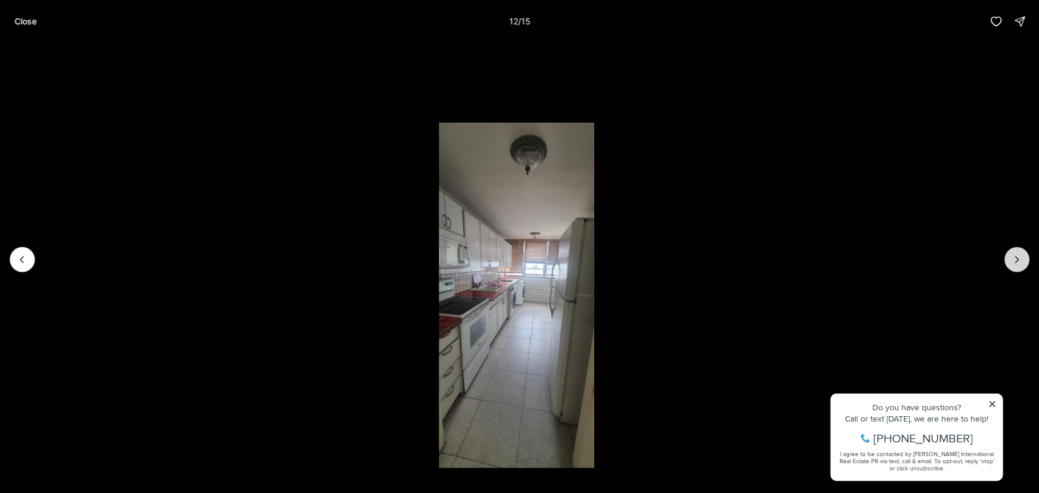
click at [1015, 257] on icon "Next slide" at bounding box center [1017, 260] width 12 height 12
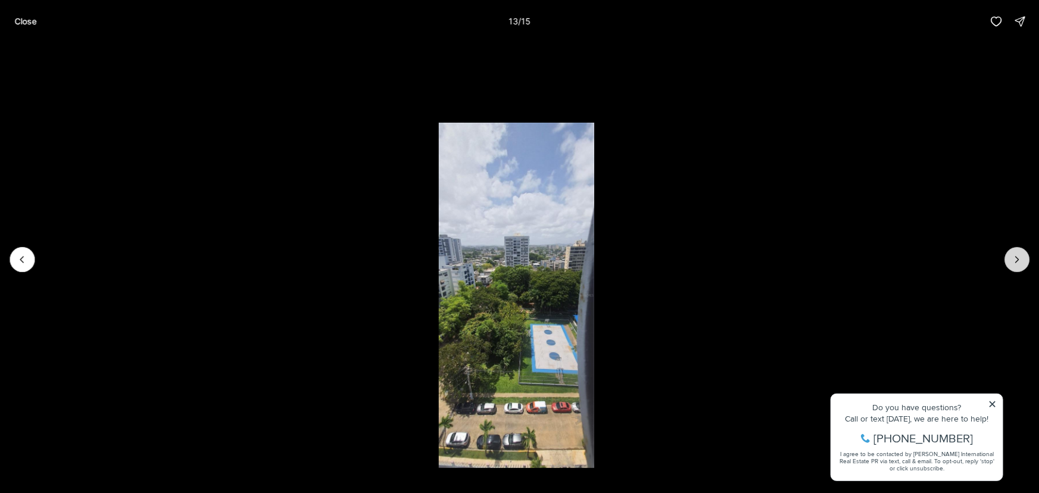
click at [1015, 257] on icon "Next slide" at bounding box center [1017, 260] width 12 height 12
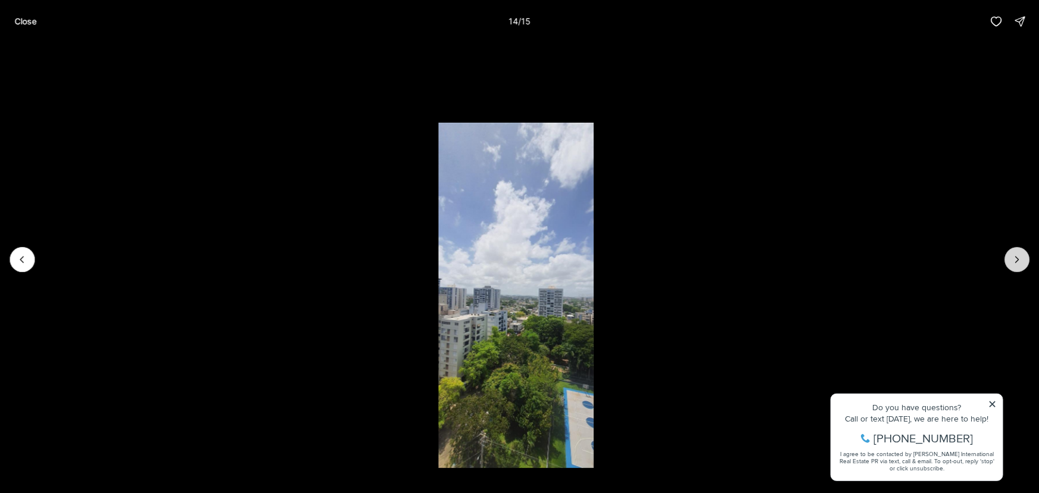
click at [1015, 257] on icon "Next slide" at bounding box center [1017, 260] width 12 height 12
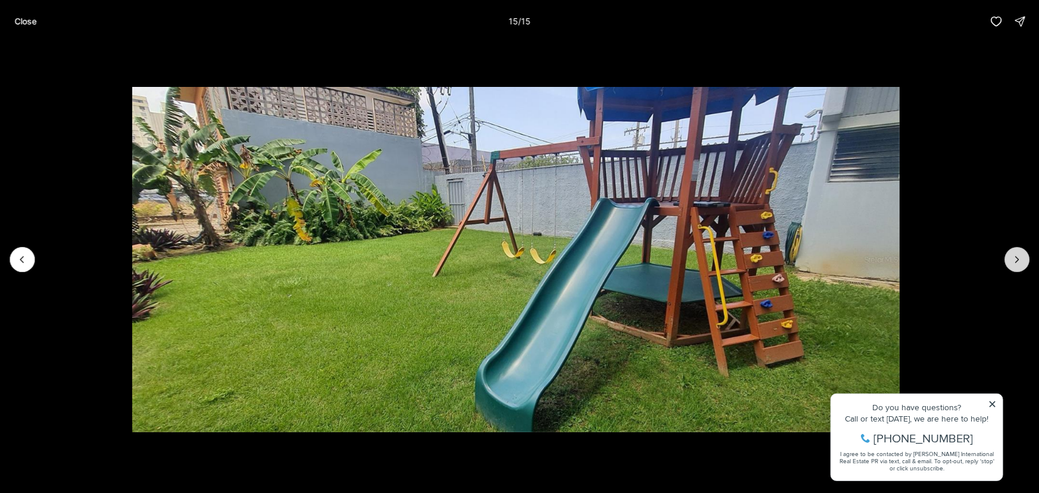
click at [1015, 257] on div at bounding box center [1016, 259] width 25 height 25
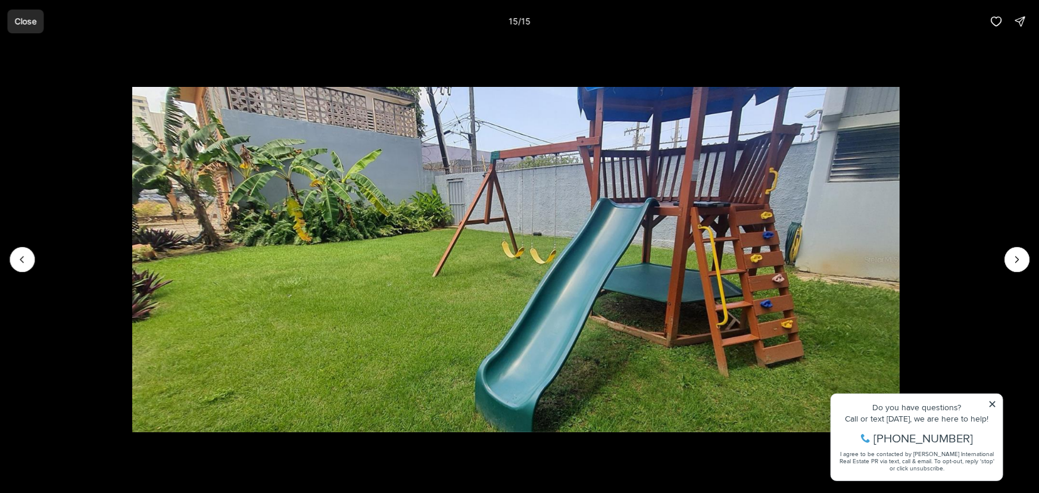
click at [25, 23] on p "Close" at bounding box center [25, 22] width 22 height 10
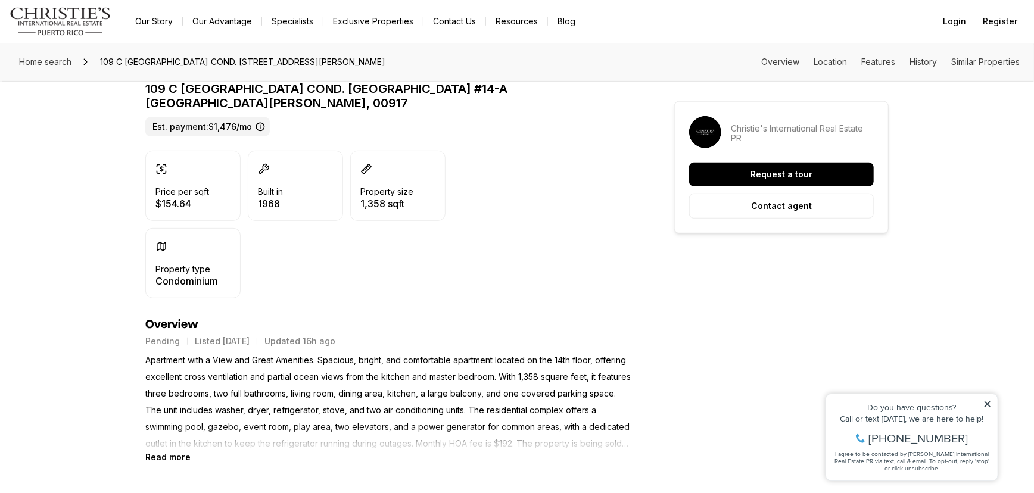
scroll to position [379, 0]
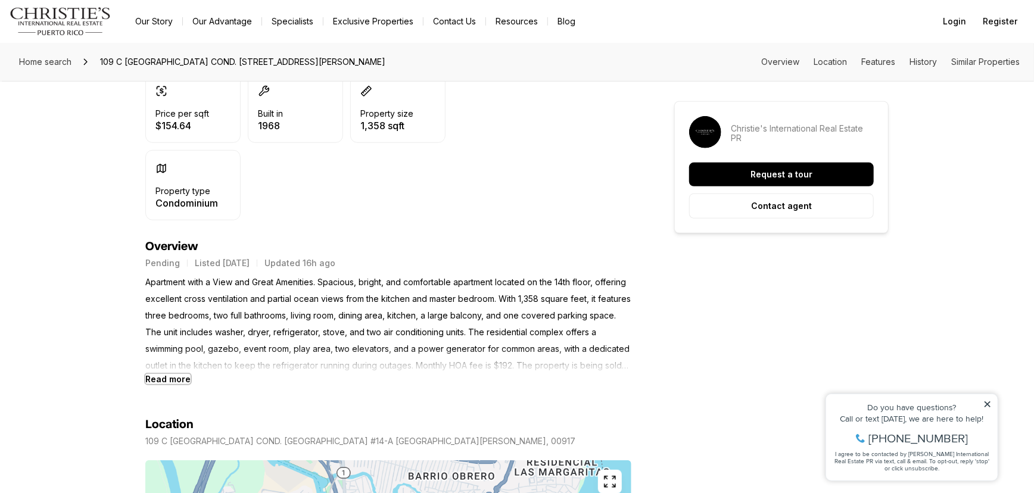
click at [173, 374] on b "Read more" at bounding box center [167, 379] width 45 height 10
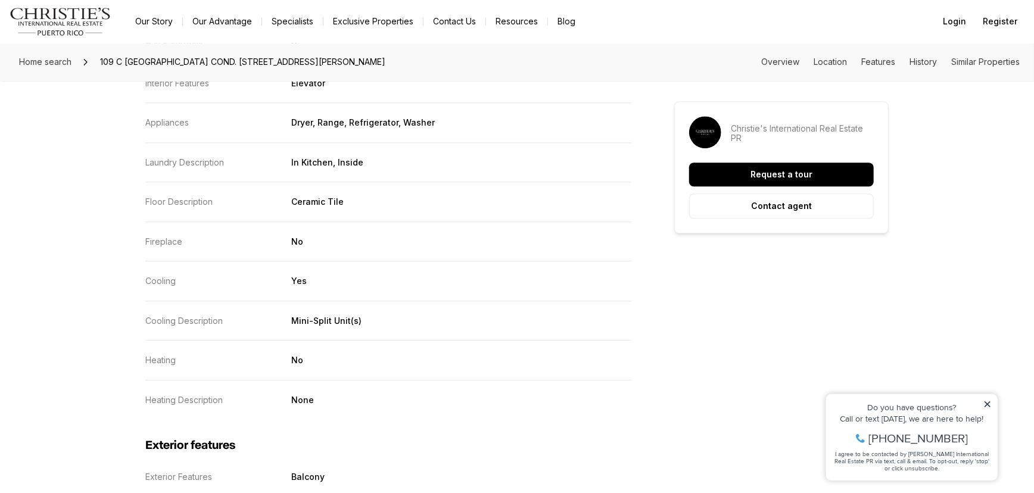
scroll to position [1912, 0]
